Goal: Task Accomplishment & Management: Manage account settings

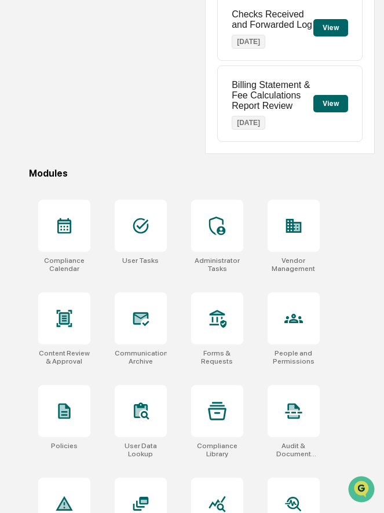
scroll to position [232, 0]
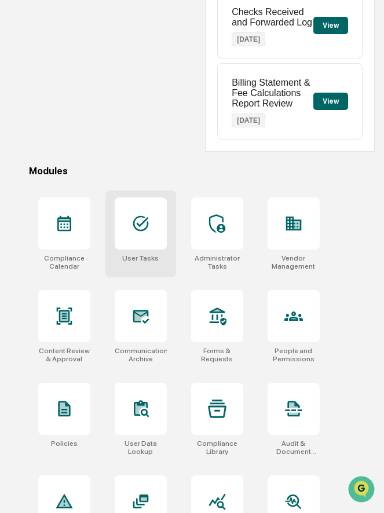
click at [145, 239] on div at bounding box center [141, 224] width 52 height 52
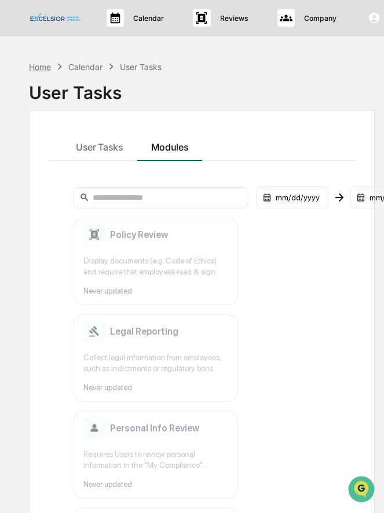
click at [45, 69] on div "Home" at bounding box center [40, 67] width 22 height 10
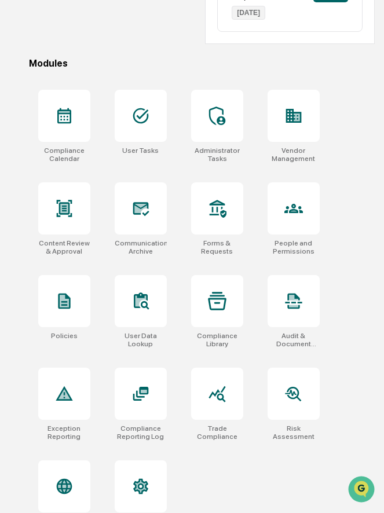
scroll to position [348, 0]
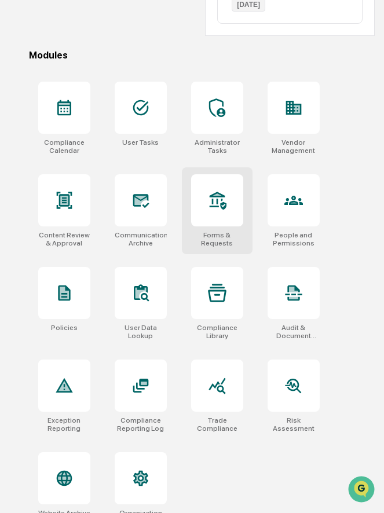
click at [212, 231] on div "Forms & Requests" at bounding box center [217, 210] width 71 height 87
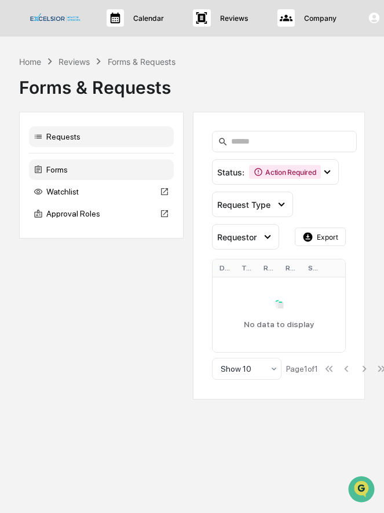
click at [97, 169] on div "Forms" at bounding box center [101, 169] width 145 height 21
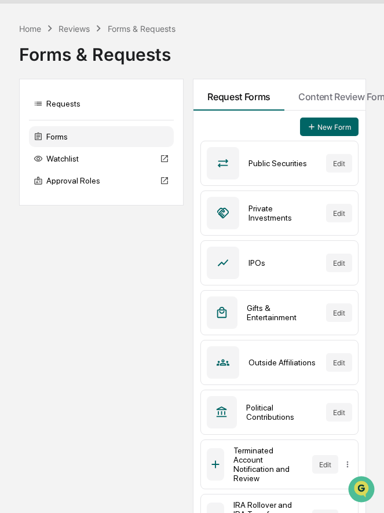
scroll to position [9, 0]
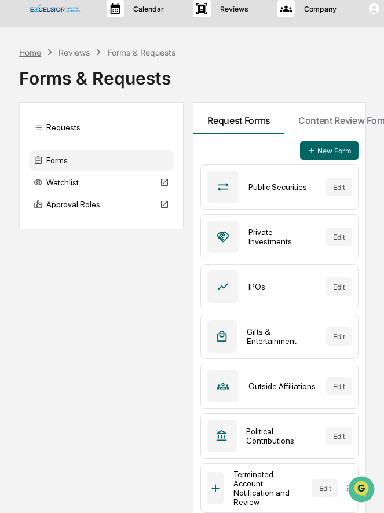
click at [32, 54] on div "Home" at bounding box center [30, 53] width 22 height 10
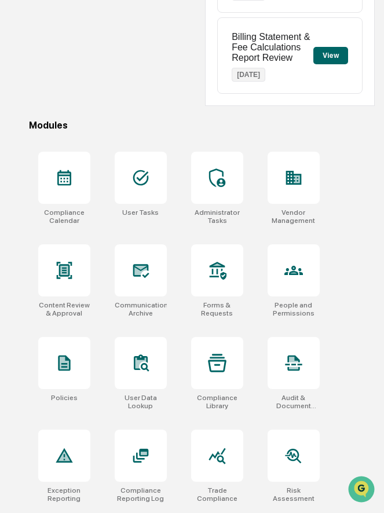
scroll to position [367, 0]
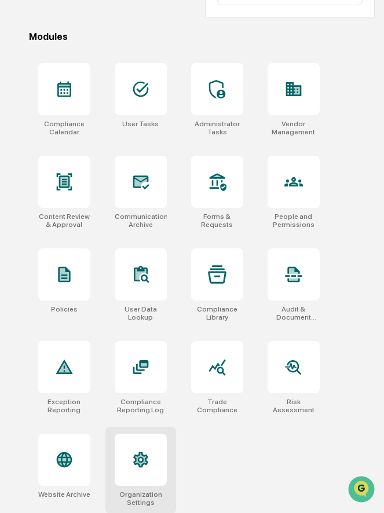
click at [136, 447] on div at bounding box center [141, 460] width 52 height 52
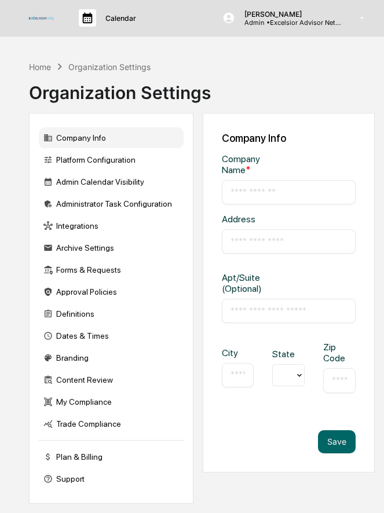
type input "**********"
type input "******"
type input "*****"
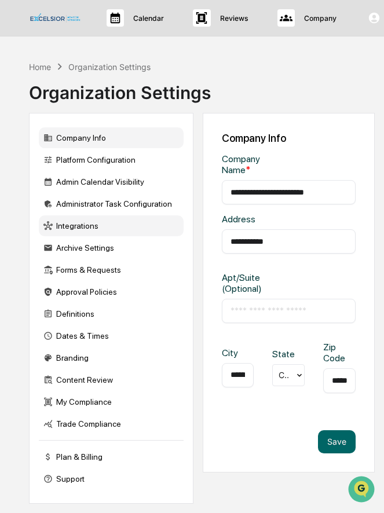
click at [115, 225] on div "Integrations" at bounding box center [111, 226] width 145 height 21
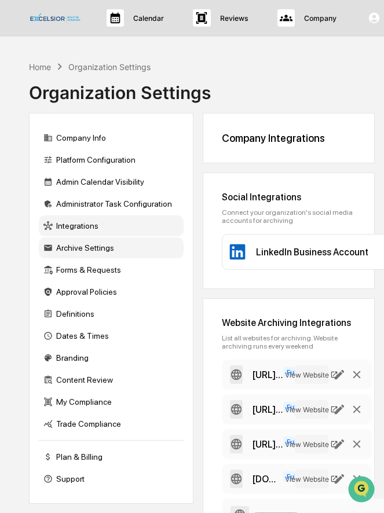
click at [81, 248] on div "Archive Settings" at bounding box center [111, 248] width 145 height 21
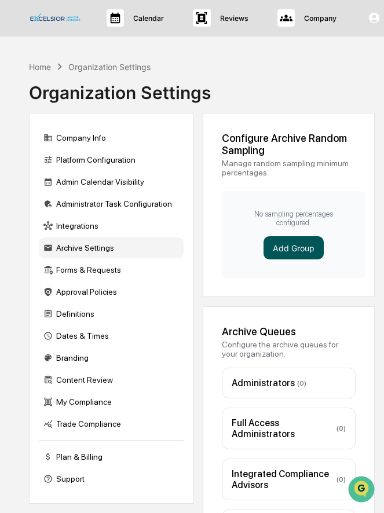
click at [272, 247] on button "Add Group" at bounding box center [294, 247] width 60 height 23
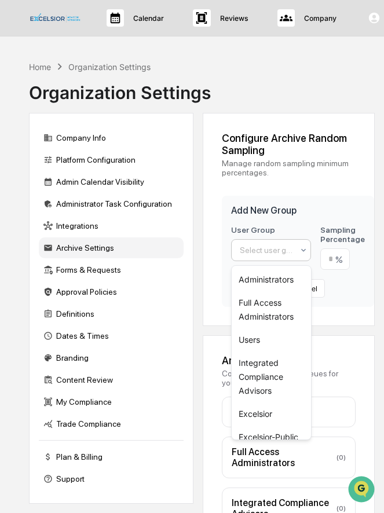
click at [272, 249] on div at bounding box center [266, 250] width 53 height 12
click at [253, 338] on div "Users" at bounding box center [271, 340] width 79 height 23
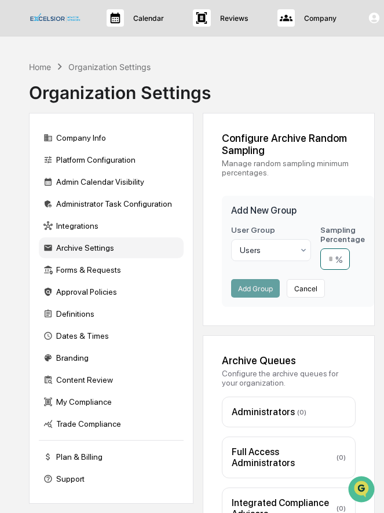
click at [329, 262] on input "number" at bounding box center [335, 259] width 30 height 21
type input "**"
click at [256, 292] on button "Add Group" at bounding box center [255, 288] width 49 height 19
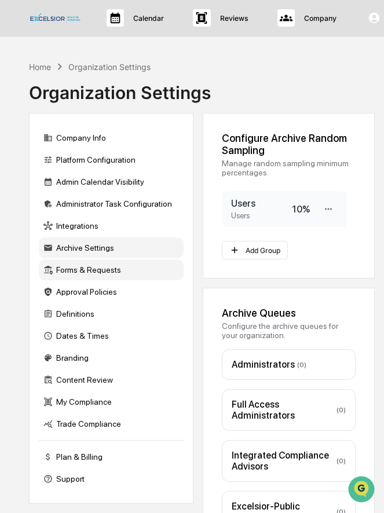
click at [86, 272] on div "Forms & Requests" at bounding box center [111, 270] width 145 height 21
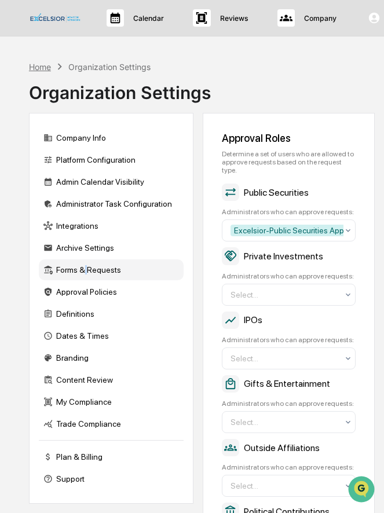
click at [44, 66] on div "Home" at bounding box center [40, 67] width 22 height 10
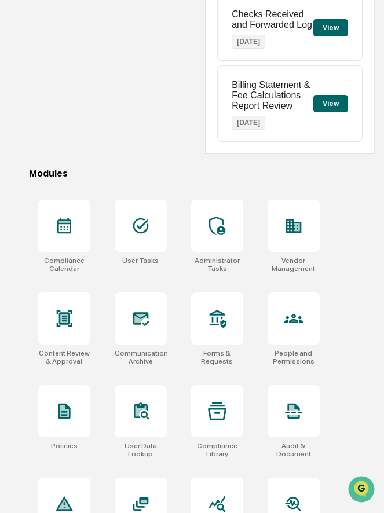
scroll to position [259, 0]
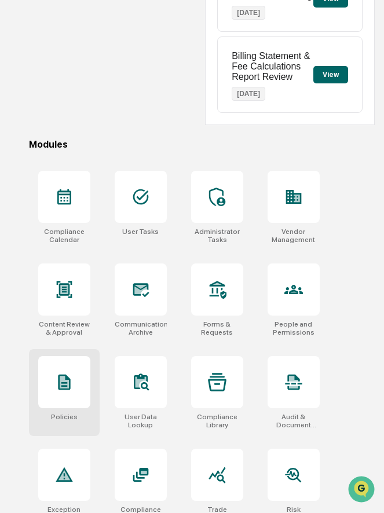
click at [57, 395] on div at bounding box center [64, 382] width 52 height 52
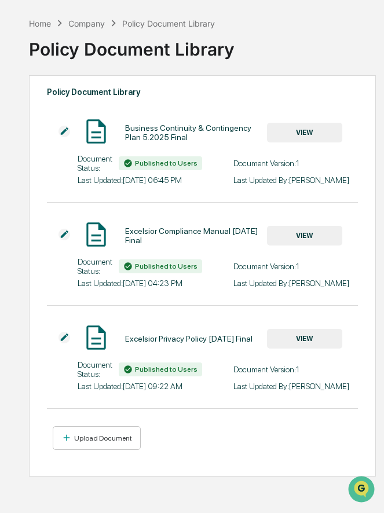
scroll to position [55, 0]
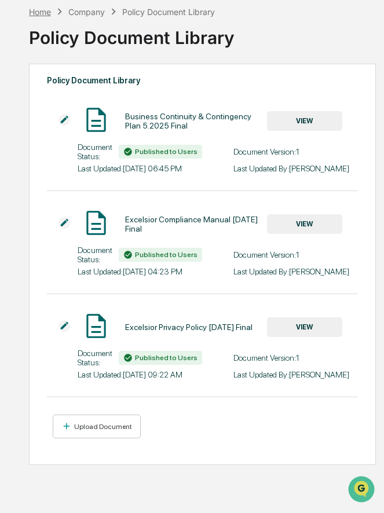
click at [45, 12] on div "Home" at bounding box center [40, 12] width 22 height 10
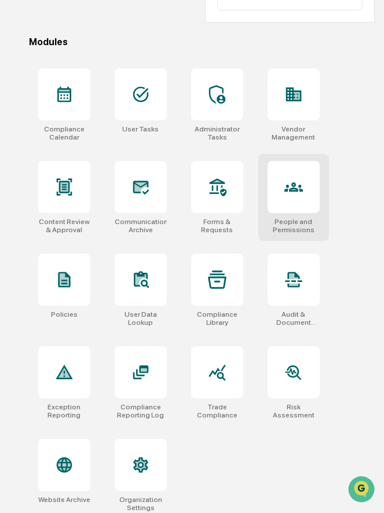
scroll to position [369, 0]
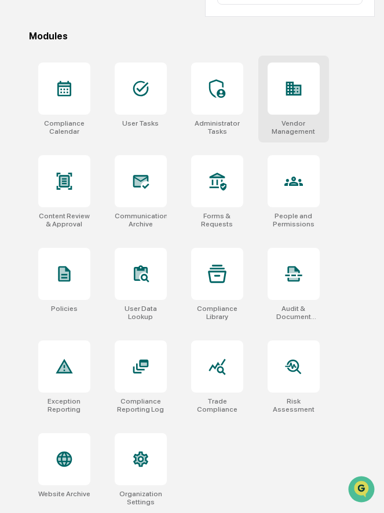
click at [295, 108] on div at bounding box center [294, 89] width 52 height 52
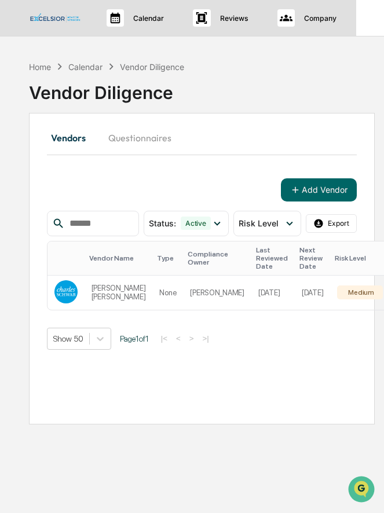
click at [375, 22] on icon at bounding box center [374, 18] width 11 height 11
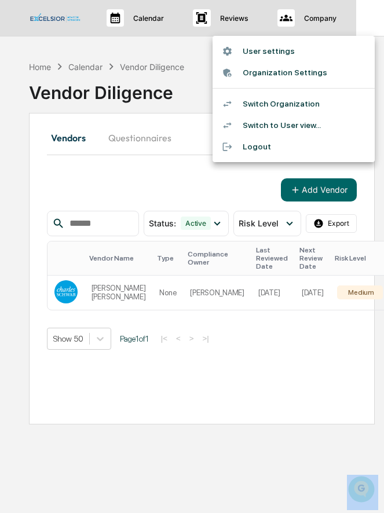
click at [374, 22] on div at bounding box center [192, 256] width 384 height 513
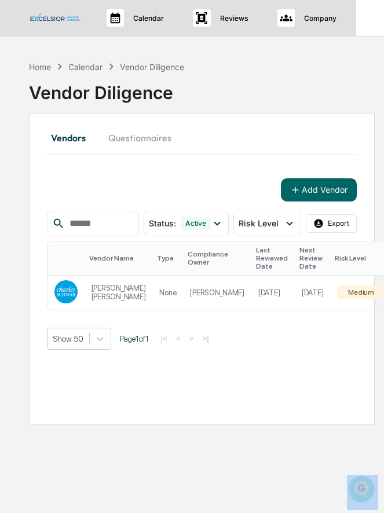
click at [371, 23] on icon at bounding box center [374, 18] width 13 height 13
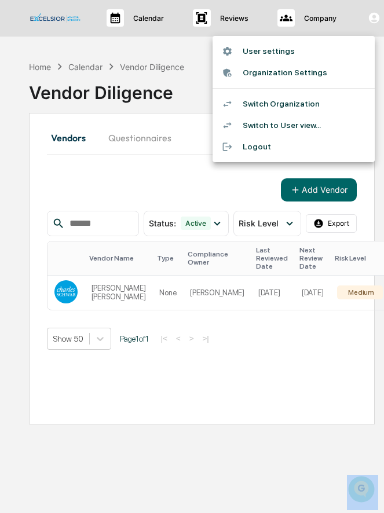
click at [286, 105] on li "Switch Organization" at bounding box center [294, 103] width 162 height 21
